Goal: Information Seeking & Learning: Learn about a topic

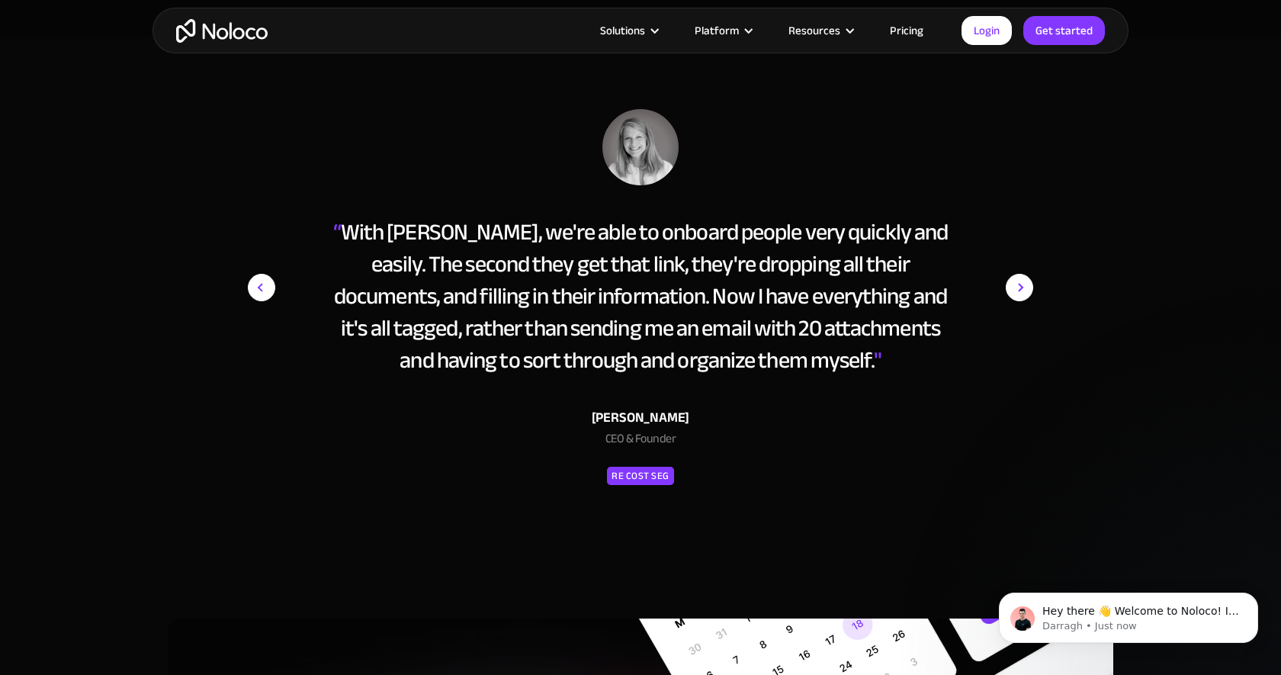
scroll to position [6819, 0]
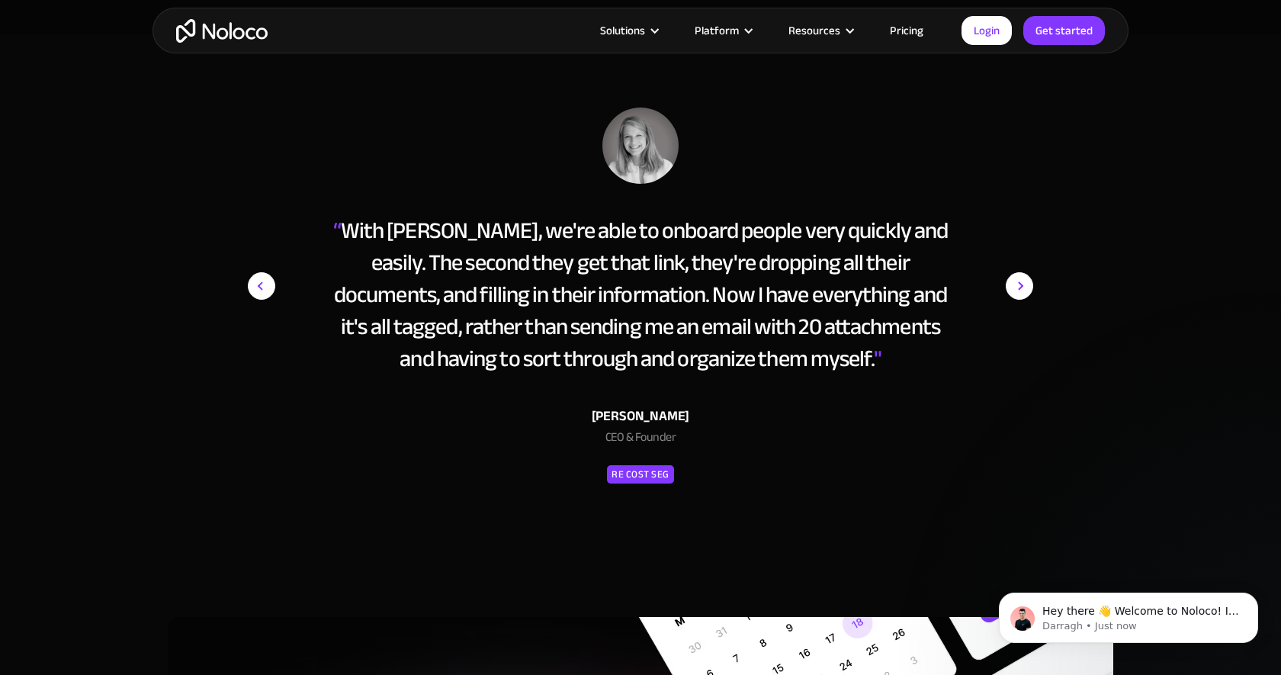
click at [1009, 284] on img "next slide" at bounding box center [1019, 285] width 27 height 357
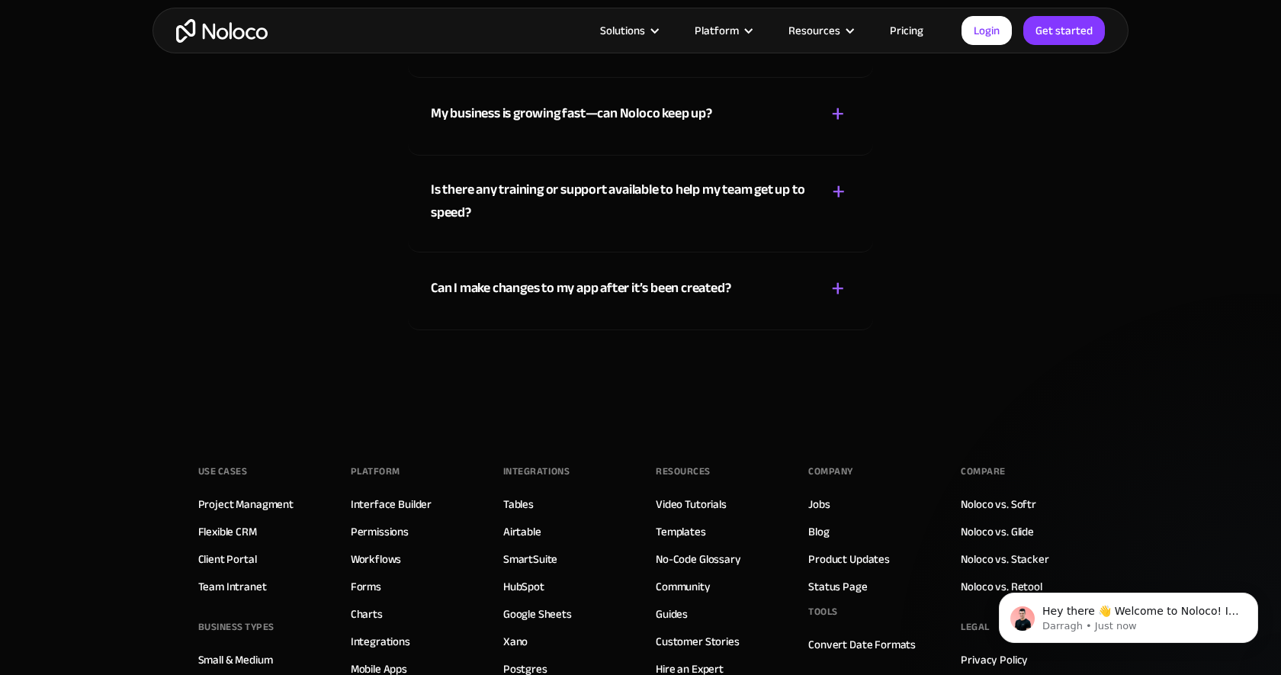
scroll to position [8535, 0]
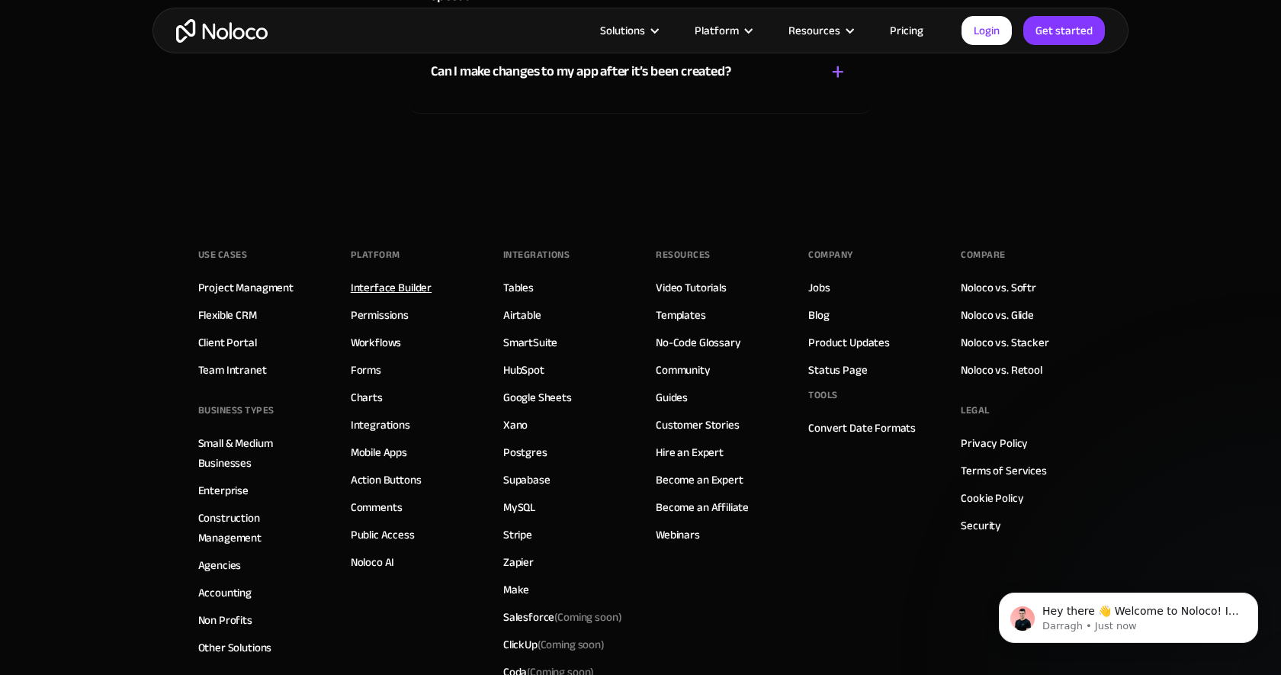
click at [377, 287] on link "Interface Builder" at bounding box center [391, 288] width 81 height 20
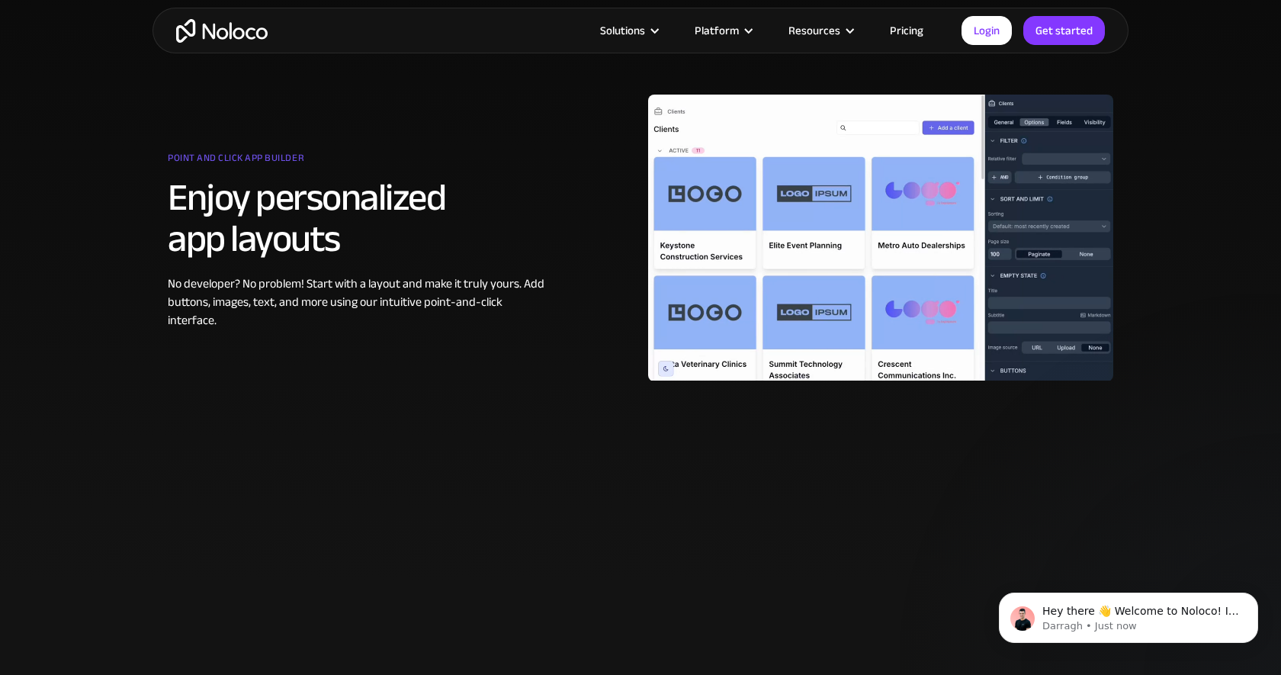
scroll to position [853, 0]
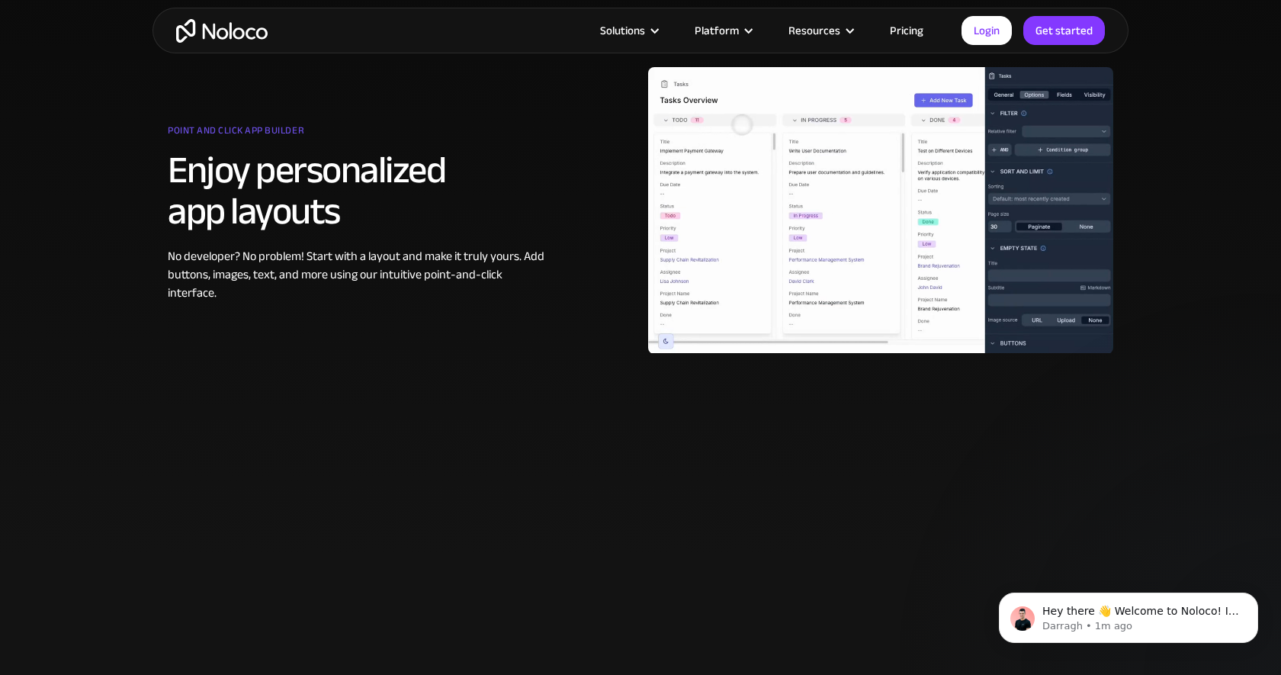
click at [895, 27] on link "Pricing" at bounding box center [907, 31] width 72 height 20
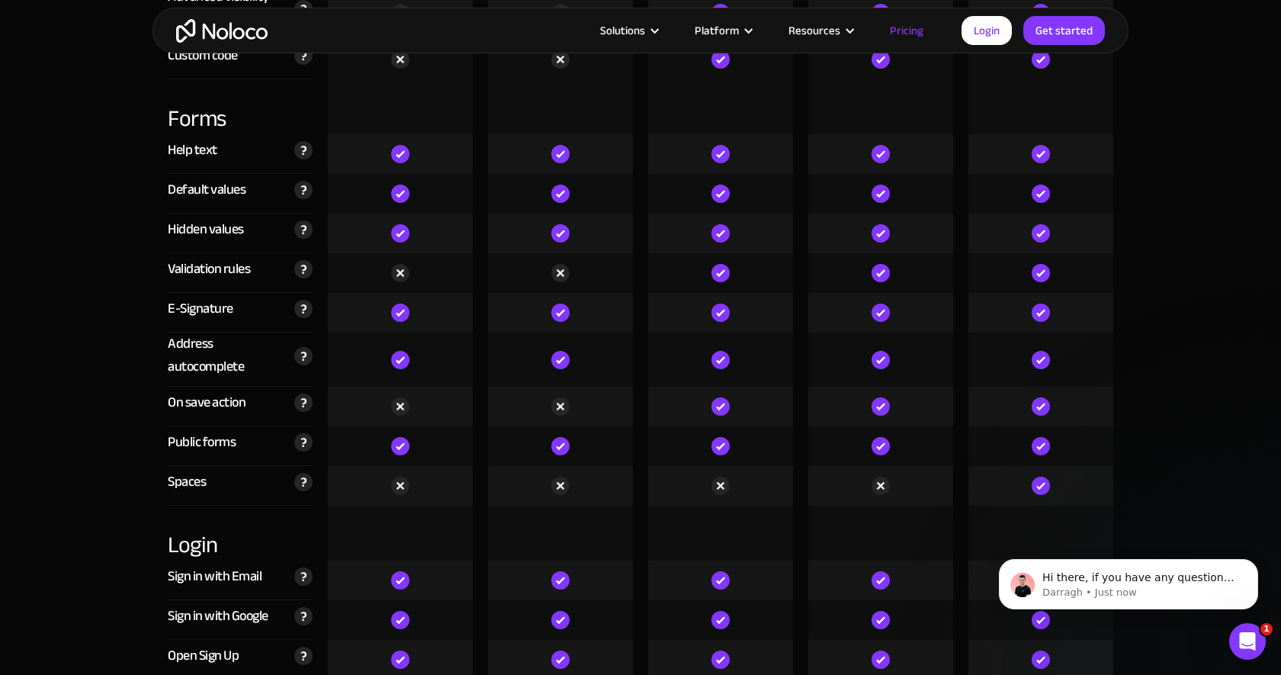
scroll to position [4705, 0]
